Goal: Task Accomplishment & Management: Use online tool/utility

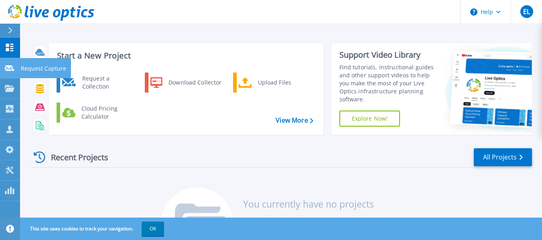
click at [10, 69] on icon at bounding box center [10, 68] width 10 height 6
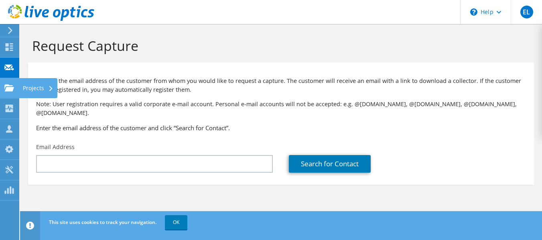
click at [8, 90] on use at bounding box center [9, 87] width 10 height 7
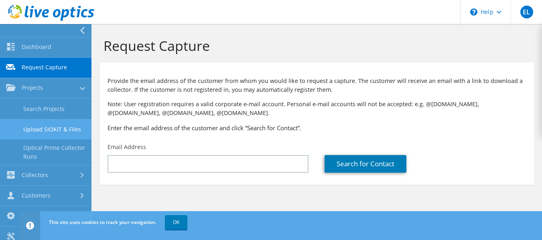
click at [46, 125] on link "Upload SIOKIT & Files" at bounding box center [45, 129] width 91 height 20
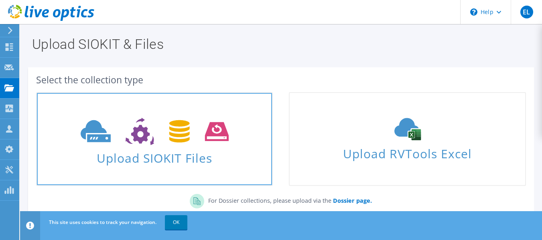
scroll to position [56, 0]
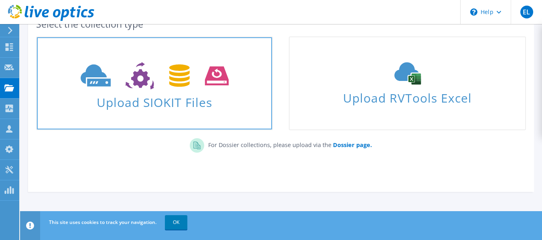
click at [158, 99] on span "Upload SIOKIT Files" at bounding box center [154, 99] width 235 height 17
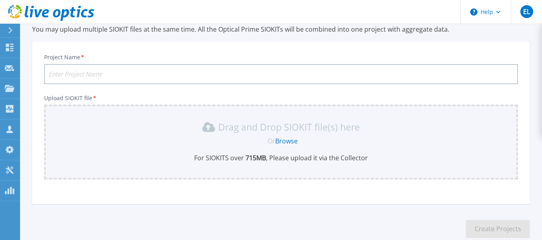
scroll to position [32, 0]
click at [285, 140] on link "Browse" at bounding box center [286, 141] width 22 height 9
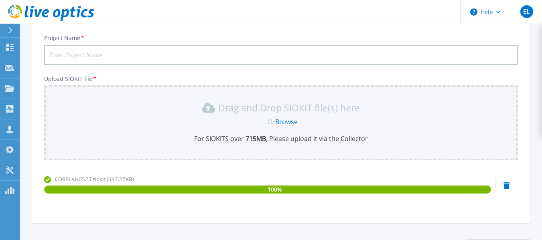
scroll to position [53, 0]
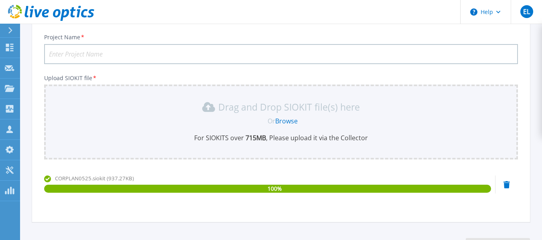
click at [120, 55] on input "Project Name *" at bounding box center [281, 54] width 474 height 20
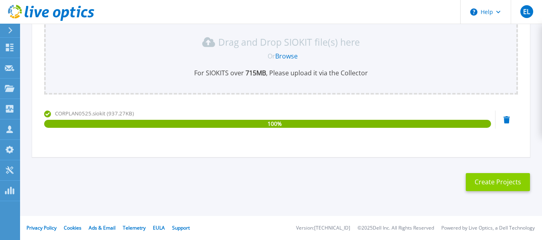
type input "LANCASCO"
click at [484, 183] on button "Create Projects" at bounding box center [498, 182] width 64 height 18
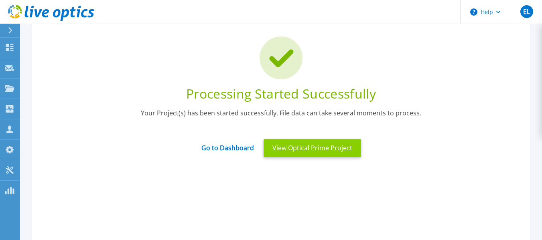
scroll to position [49, 0]
click at [294, 146] on button "View Optical Prime Project" at bounding box center [312, 149] width 97 height 18
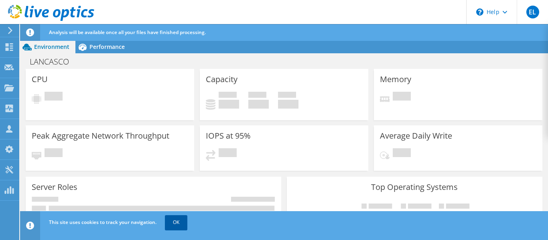
click at [184, 223] on link "OK" at bounding box center [176, 222] width 22 height 14
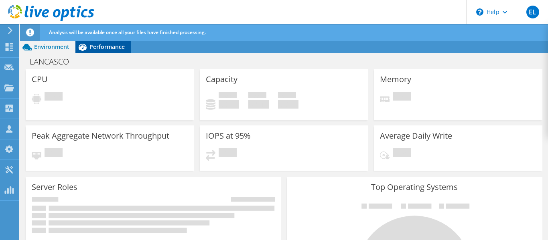
click at [109, 45] on span "Performance" at bounding box center [106, 47] width 35 height 8
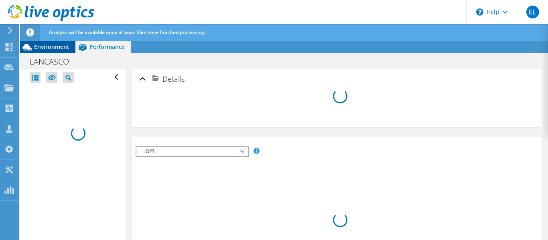
click at [53, 46] on span "Environment" at bounding box center [51, 47] width 35 height 8
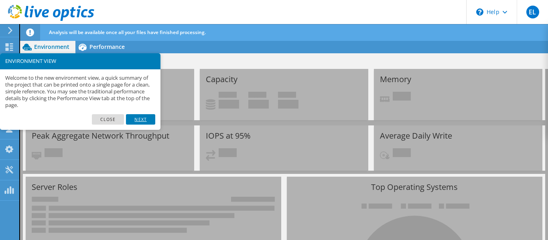
click at [136, 115] on link "Next" at bounding box center [140, 119] width 29 height 10
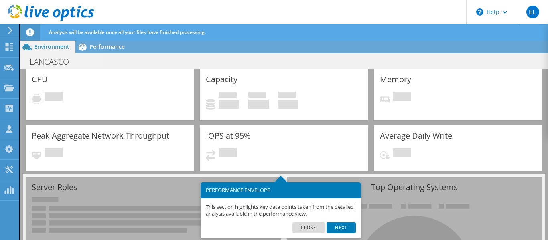
scroll to position [16, 0]
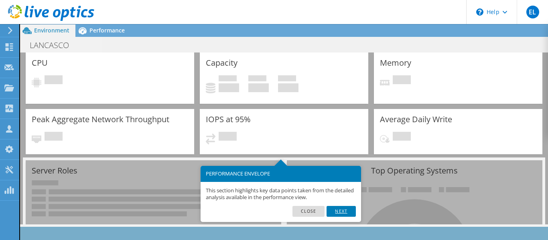
click at [341, 210] on link "Next" at bounding box center [340, 211] width 29 height 10
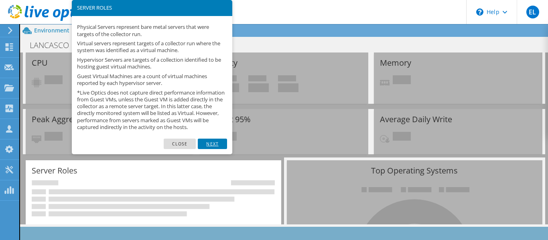
click at [214, 149] on link "Next" at bounding box center [212, 144] width 29 height 10
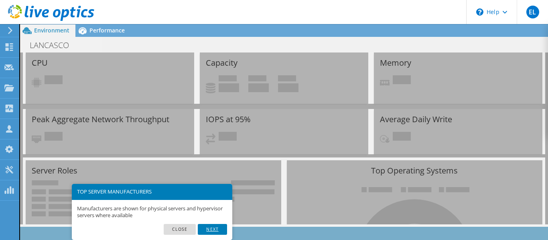
click at [219, 232] on link "Next" at bounding box center [212, 229] width 29 height 10
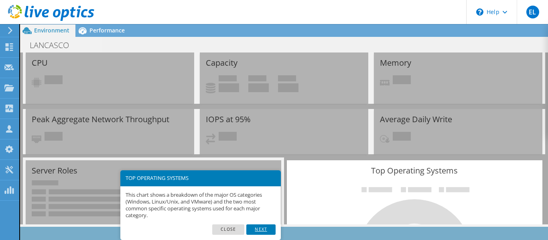
click at [265, 233] on link "Next" at bounding box center [260, 230] width 29 height 10
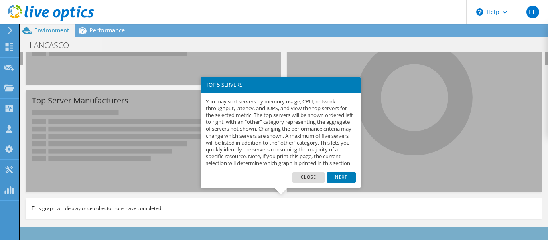
click at [345, 183] on link "Next" at bounding box center [340, 177] width 29 height 10
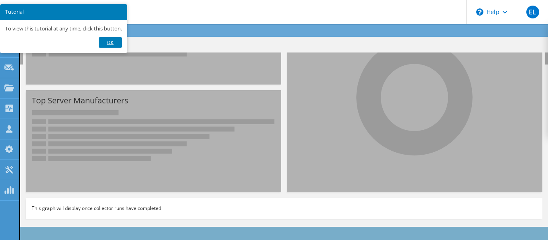
click at [115, 41] on link "Ok" at bounding box center [110, 42] width 23 height 10
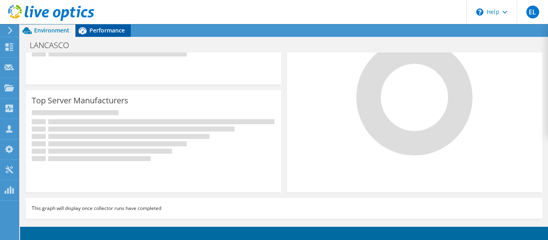
click at [104, 33] on span "Performance" at bounding box center [106, 30] width 35 height 8
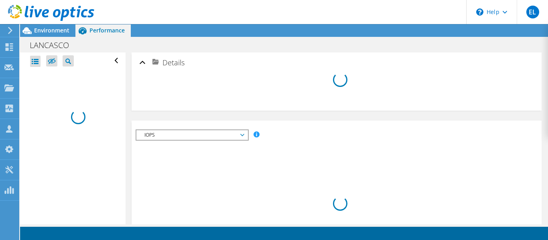
scroll to position [0, 0]
click at [47, 29] on span "Environment" at bounding box center [51, 30] width 35 height 8
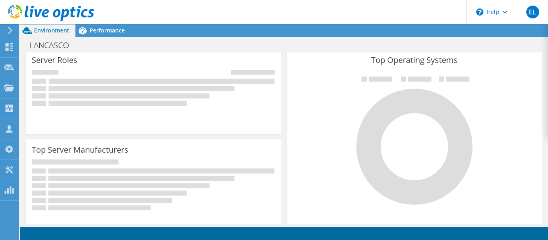
scroll to position [46, 0]
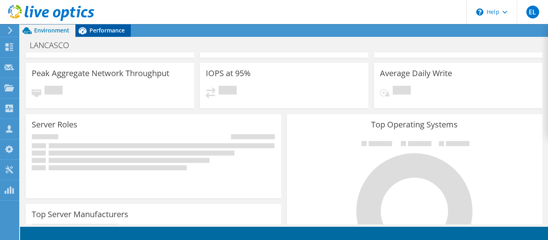
click at [106, 32] on span "Performance" at bounding box center [106, 30] width 35 height 8
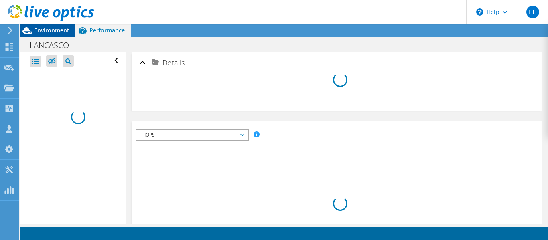
click at [50, 30] on span "Environment" at bounding box center [51, 30] width 35 height 8
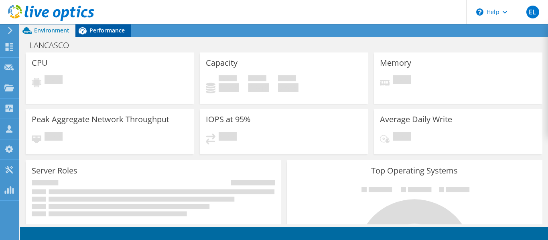
click at [95, 31] on span "Performance" at bounding box center [106, 30] width 35 height 8
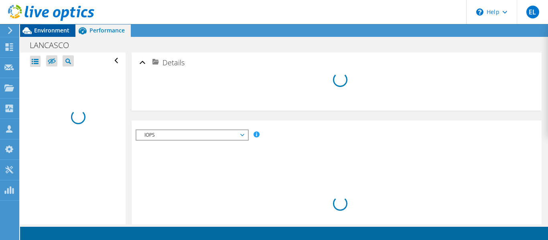
click at [48, 29] on span "Environment" at bounding box center [51, 30] width 35 height 8
